Goal: Information Seeking & Learning: Learn about a topic

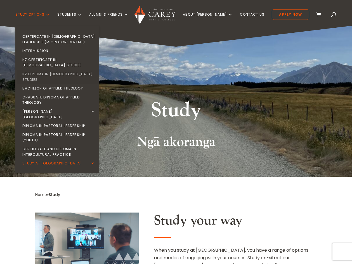
click at [73, 70] on link "NZ Diploma in [DEMOGRAPHIC_DATA] Studies" at bounding box center [59, 77] width 84 height 14
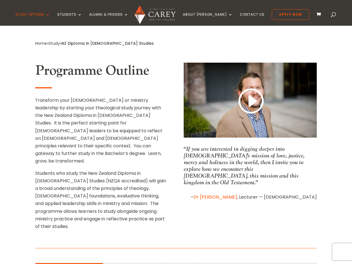
scroll to position [223, 0]
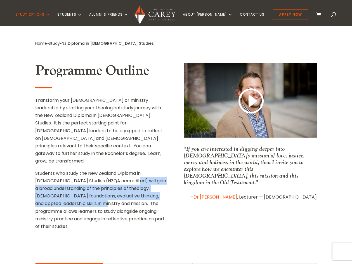
drag, startPoint x: 104, startPoint y: 140, endPoint x: 64, endPoint y: 162, distance: 46.4
click at [64, 170] on p "Students who study the New Zealand Diploma in [DEMOGRAPHIC_DATA] Studies (NZQA …" at bounding box center [101, 200] width 133 height 61
copy p "gain a broad understanding of the principles of [DEMOGRAPHIC_DATA], [DEMOGRAPHI…"
